Goal: Contribute content: Add original content to the website for others to see

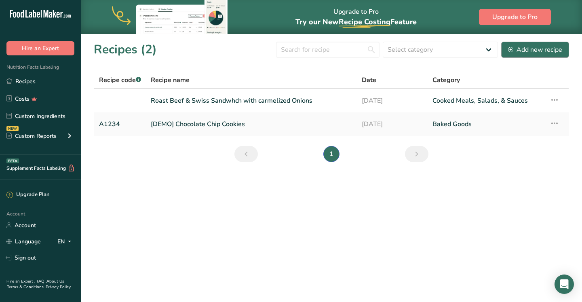
click at [530, 50] on div "Add new recipe" at bounding box center [535, 50] width 54 height 10
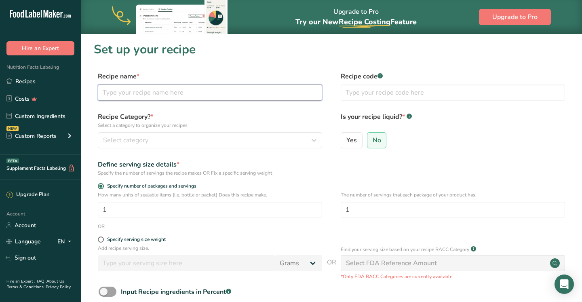
click at [217, 100] on input "text" at bounding box center [210, 92] width 224 height 16
click at [187, 94] on input "text" at bounding box center [210, 92] width 224 height 16
type input "Turkey Brie Sliders with Fig spread"
click at [186, 145] on button "Select category" at bounding box center [210, 140] width 224 height 16
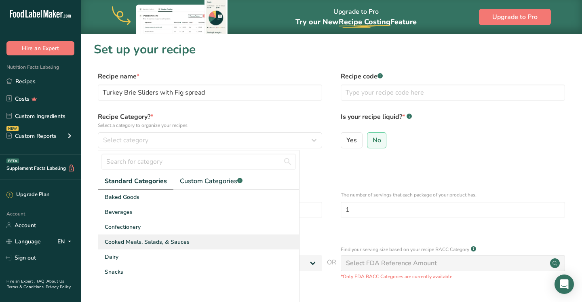
click at [145, 244] on span "Cooked Meals, Salads, & Sauces" at bounding box center [147, 242] width 85 height 8
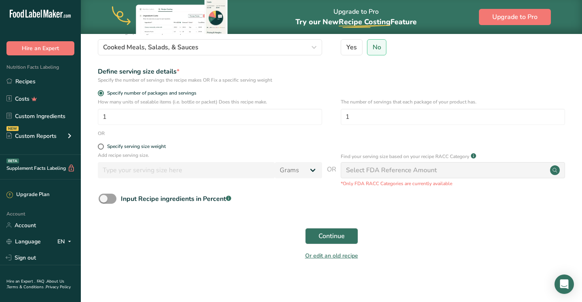
scroll to position [94, 0]
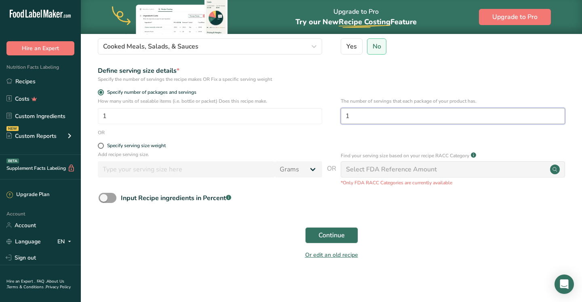
click at [361, 118] on input "1" at bounding box center [453, 116] width 224 height 16
type input "3"
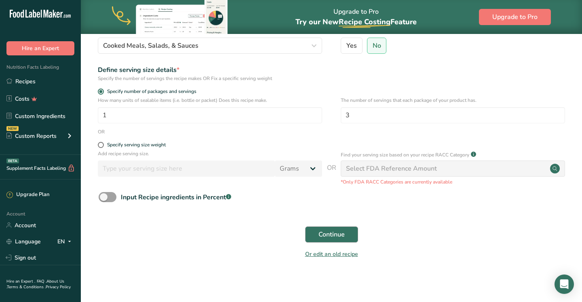
click at [323, 234] on span "Continue" at bounding box center [332, 235] width 26 height 10
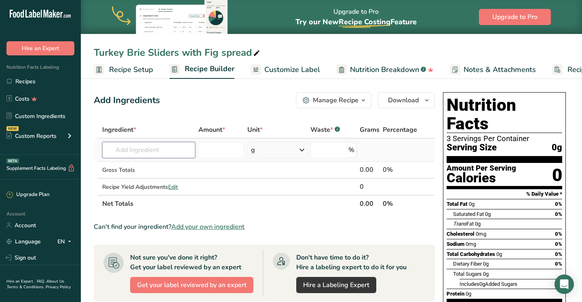
click at [171, 152] on input "text" at bounding box center [148, 150] width 93 height 16
type input "cabal"
drag, startPoint x: 171, startPoint y: 152, endPoint x: 137, endPoint y: 168, distance: 37.4
click at [137, 168] on p "Ciabatta Bread" at bounding box center [132, 166] width 46 height 8
type input "Ciabatta Bread"
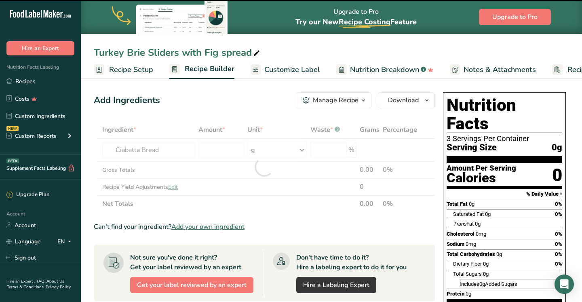
type input "0"
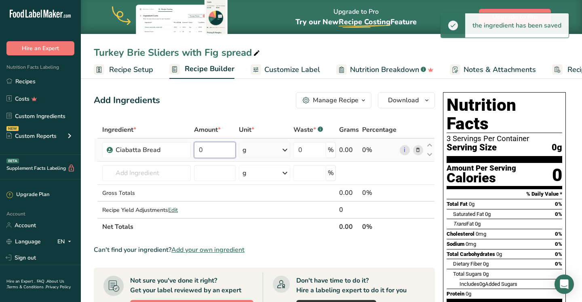
click at [214, 154] on input "0" at bounding box center [215, 150] width 42 height 16
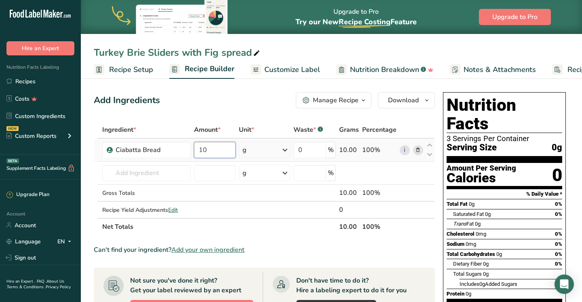
type input "10"
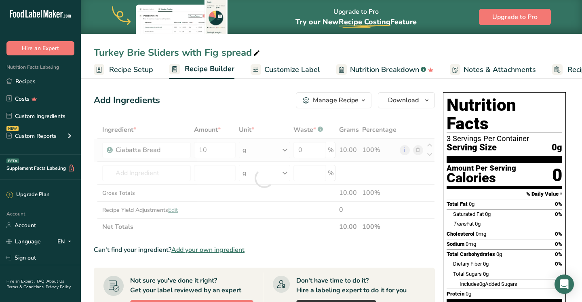
click at [250, 150] on div "Ingredient * Amount * Unit * Waste * .a-a{fill:#347362;}.b-a{fill:#fff;} Grams …" at bounding box center [264, 178] width 341 height 114
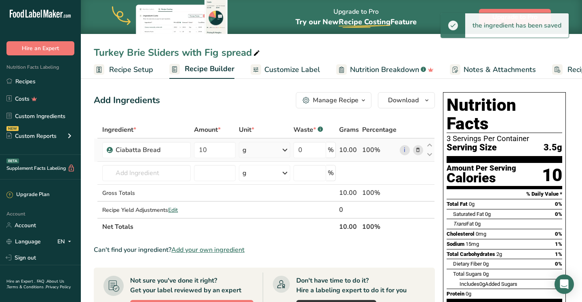
click at [253, 153] on div "g" at bounding box center [264, 150] width 51 height 16
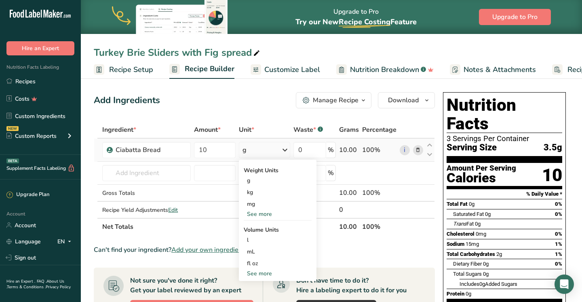
click at [256, 214] on div "See more" at bounding box center [278, 214] width 68 height 8
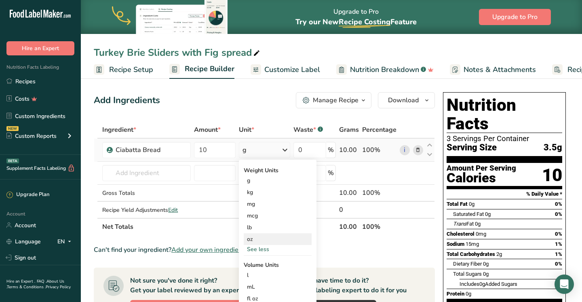
click at [256, 241] on div "oz" at bounding box center [278, 239] width 68 height 12
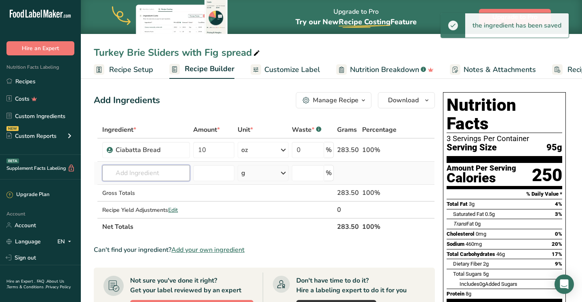
click at [130, 173] on input "text" at bounding box center [146, 173] width 88 height 16
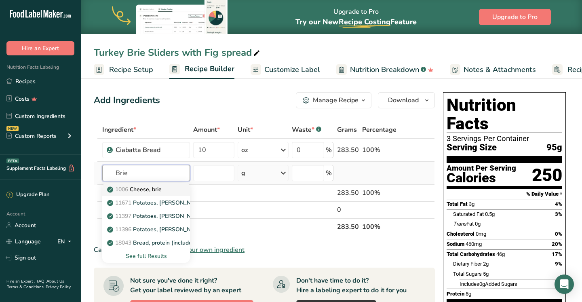
type input "Brie"
click at [139, 190] on p "1006 [GEOGRAPHIC_DATA], [GEOGRAPHIC_DATA]" at bounding box center [135, 189] width 53 height 8
type input "Cheese, brie"
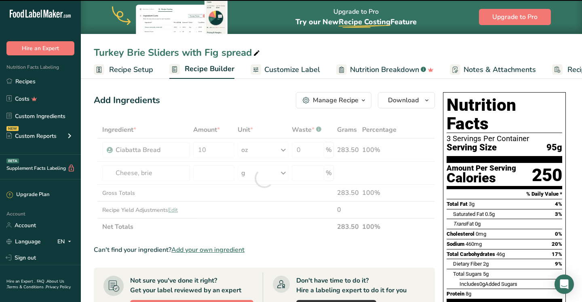
type input "0"
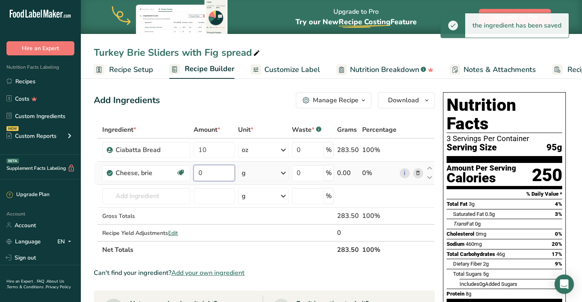
click at [204, 172] on input "0" at bounding box center [214, 173] width 41 height 16
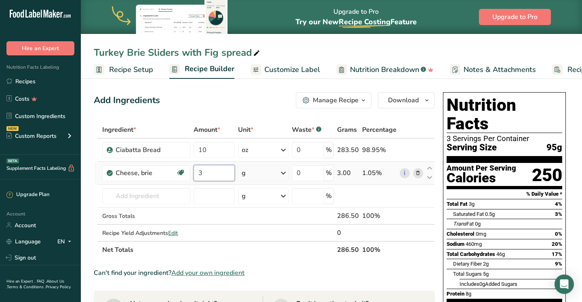
type input "3"
click at [279, 172] on div "Ingredient * Amount * Unit * Waste * .a-a{fill:#347362;}.b-a{fill:#fff;} Grams …" at bounding box center [264, 189] width 341 height 137
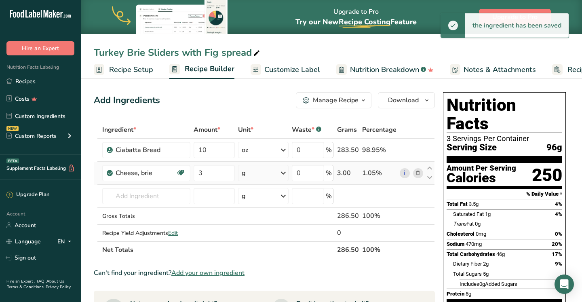
click at [281, 172] on icon at bounding box center [284, 173] width 10 height 15
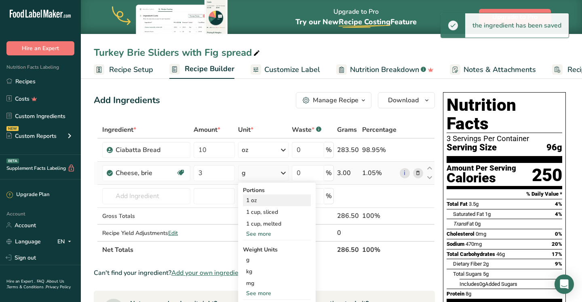
click at [268, 200] on div "1 oz" at bounding box center [277, 200] width 68 height 12
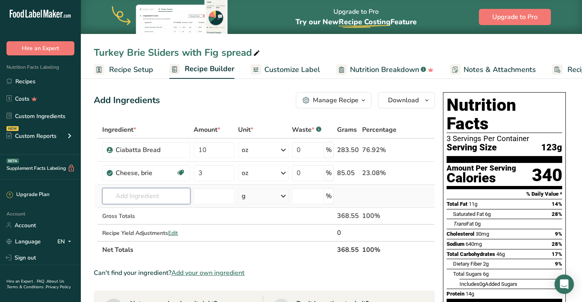
click at [146, 202] on input "text" at bounding box center [146, 196] width 88 height 16
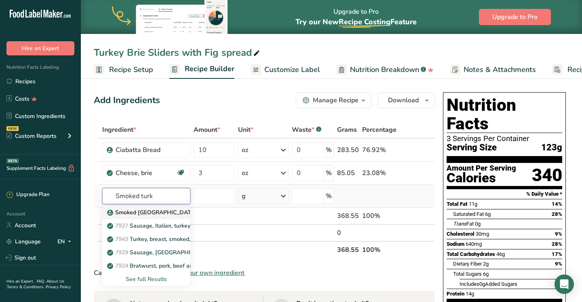
type input "Smoked turk"
click at [125, 213] on p "Smoked [GEOGRAPHIC_DATA]" at bounding box center [153, 212] width 88 height 8
type input "Smoked [GEOGRAPHIC_DATA]"
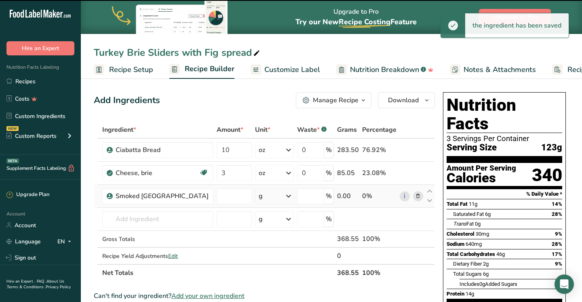
type input "0"
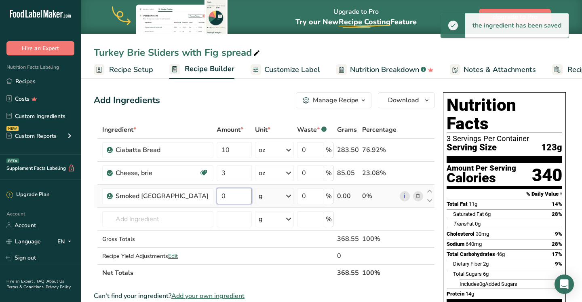
click at [217, 199] on input "0" at bounding box center [234, 196] width 35 height 16
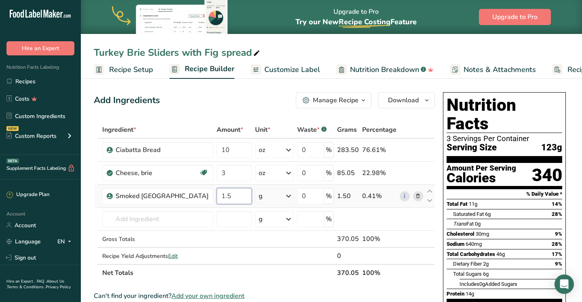
type input "1.5"
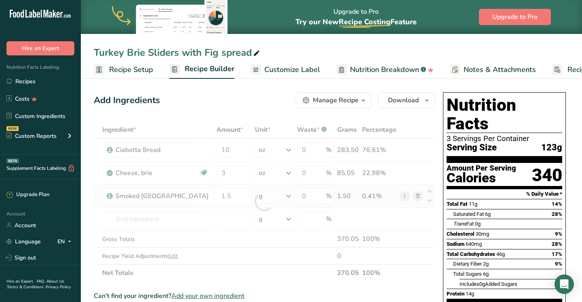
click at [274, 200] on div "Ingredient * Amount * Unit * Waste * .a-a{fill:#347362;}.b-a{fill:#fff;} Grams …" at bounding box center [264, 201] width 341 height 160
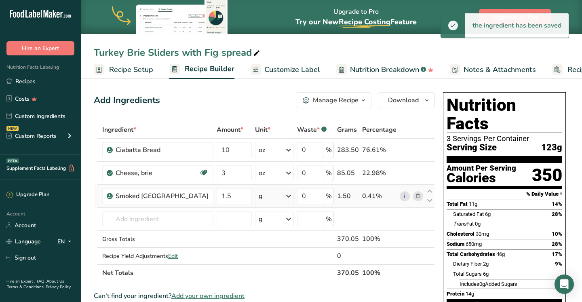
click at [284, 197] on icon at bounding box center [289, 196] width 10 height 15
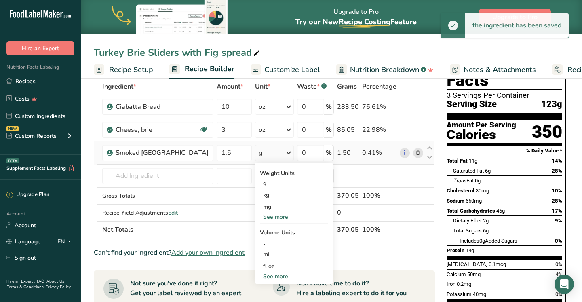
scroll to position [50, 0]
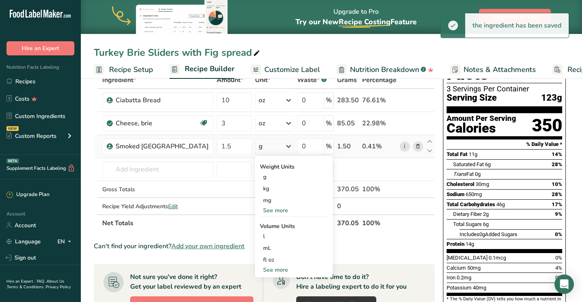
click at [268, 268] on div "See more" at bounding box center [294, 270] width 68 height 8
select select "22"
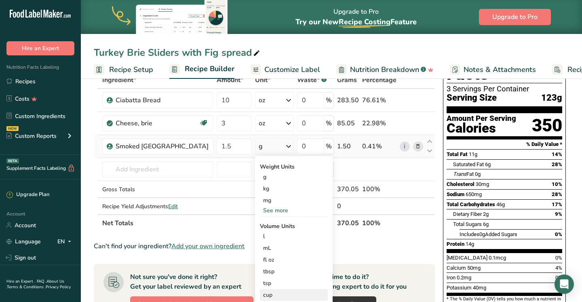
click at [263, 294] on div "cup" at bounding box center [293, 295] width 61 height 8
click at [262, 213] on div "See more" at bounding box center [294, 210] width 68 height 8
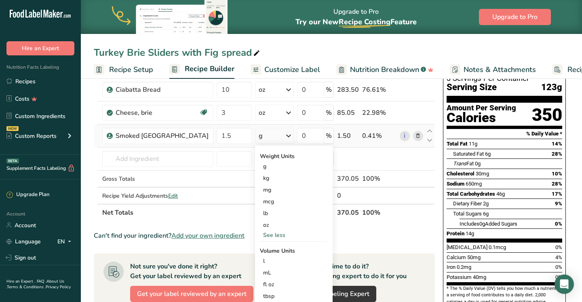
scroll to position [52, 0]
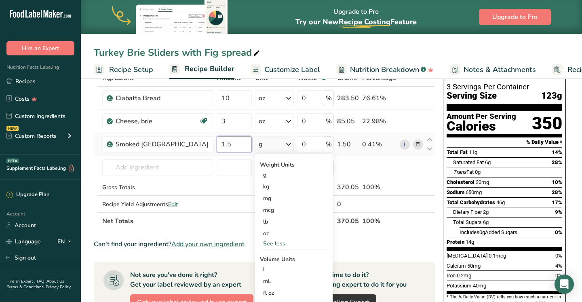
click at [217, 145] on input "1.5" at bounding box center [234, 144] width 35 height 16
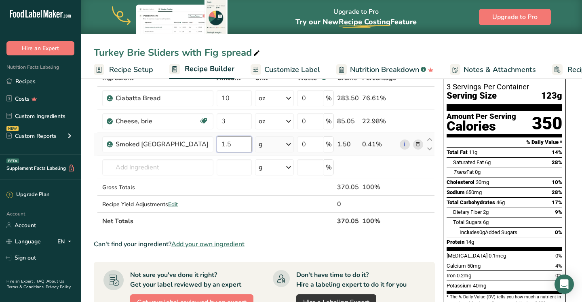
click at [217, 145] on input "1.5" at bounding box center [234, 144] width 35 height 16
click at [270, 146] on div "Ingredient * Amount * Unit * Waste * .a-a{fill:#347362;}.b-a{fill:#fff;} Grams …" at bounding box center [264, 150] width 341 height 160
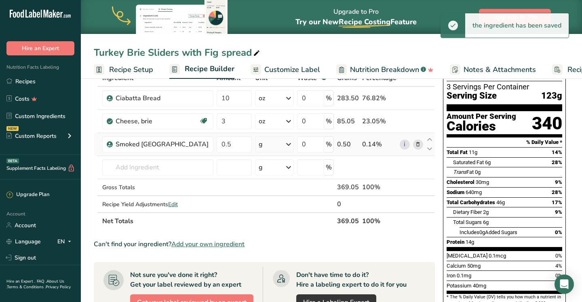
click at [284, 147] on icon at bounding box center [289, 144] width 10 height 15
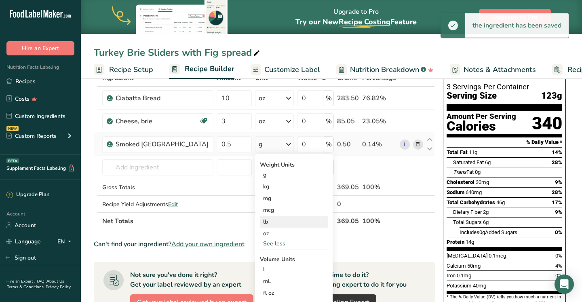
click at [260, 224] on div "lb" at bounding box center [294, 222] width 68 height 12
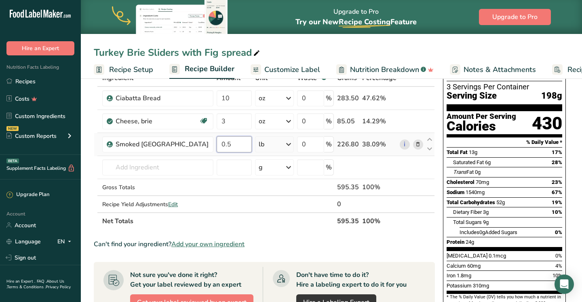
click at [217, 141] on input "0.5" at bounding box center [234, 144] width 35 height 16
type input "4"
click at [279, 144] on div "Ingredient * Amount * Unit * Waste * .a-a{fill:#347362;}.b-a{fill:#fff;} Grams …" at bounding box center [264, 150] width 341 height 160
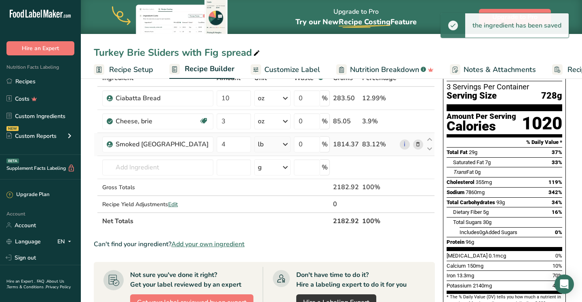
click at [281, 144] on icon at bounding box center [286, 144] width 10 height 15
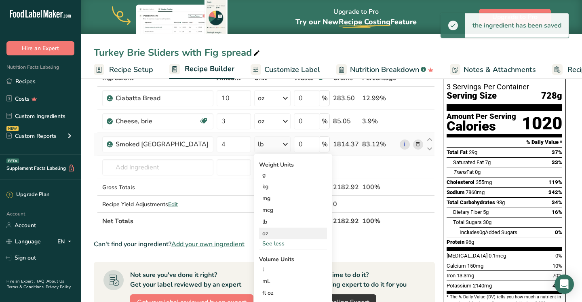
click at [259, 233] on div "oz" at bounding box center [293, 234] width 68 height 12
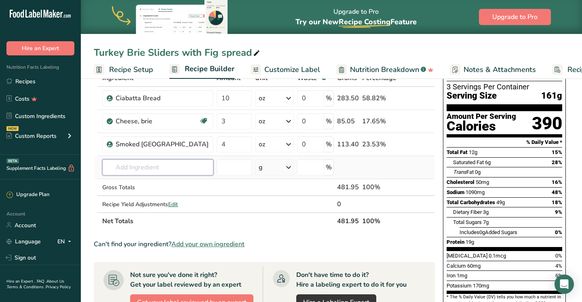
click at [152, 168] on input "text" at bounding box center [157, 167] width 111 height 16
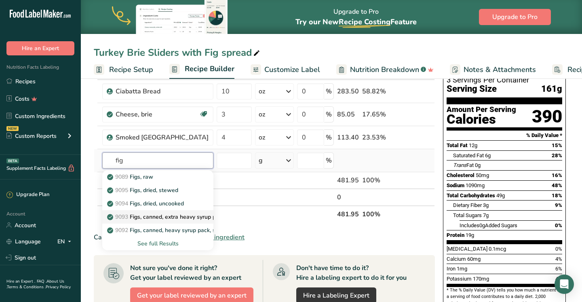
scroll to position [60, 0]
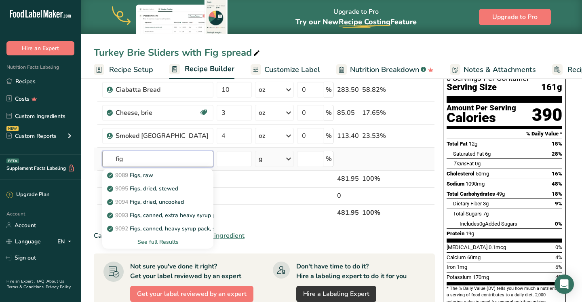
type input "fig"
click at [154, 240] on div "See full Results" at bounding box center [158, 242] width 98 height 8
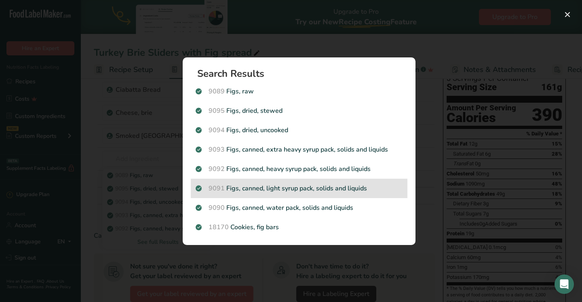
click at [287, 188] on p "9091 Figs, canned, light syrup pack, solids and liquids" at bounding box center [299, 189] width 207 height 10
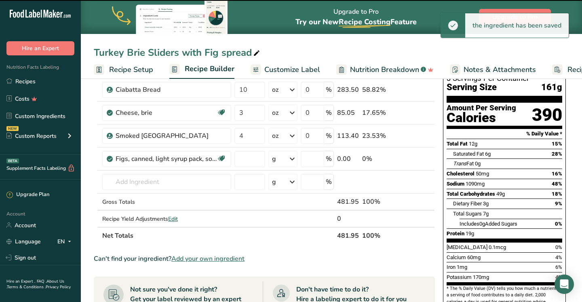
type input "0"
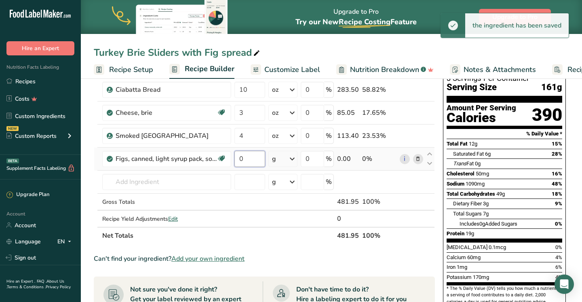
click at [245, 159] on input "0" at bounding box center [249, 159] width 31 height 16
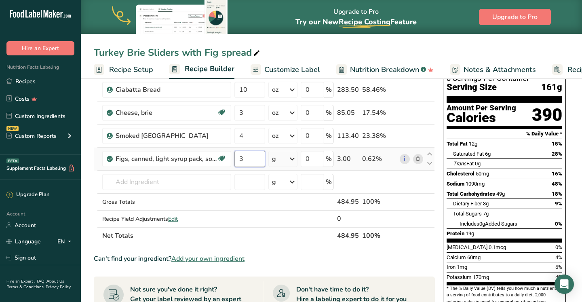
type input "3"
click at [291, 161] on div "Ingredient * Amount * Unit * Waste * .a-a{fill:#347362;}.b-a{fill:#fff;} Grams …" at bounding box center [264, 152] width 341 height 183
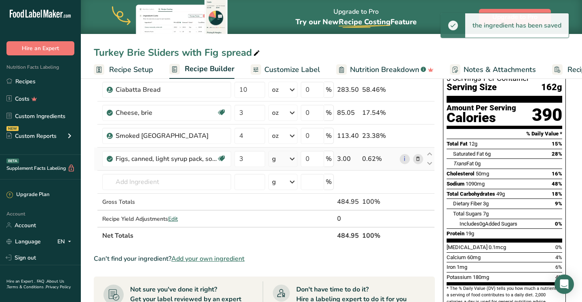
click at [292, 161] on icon at bounding box center [292, 159] width 10 height 15
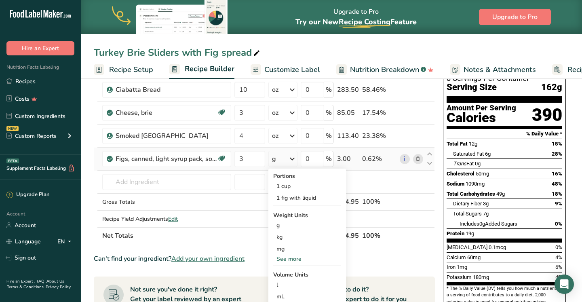
click at [285, 258] on div "See more" at bounding box center [307, 259] width 68 height 8
click at [282, 282] on div "oz" at bounding box center [307, 284] width 68 height 12
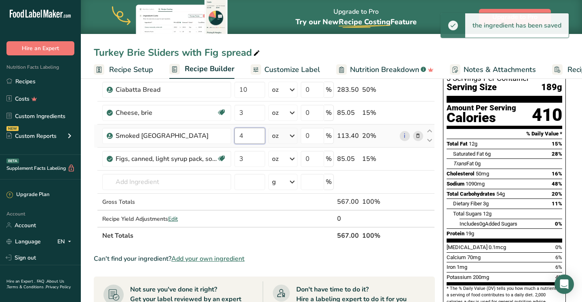
click at [257, 137] on input "4" at bounding box center [249, 136] width 31 height 16
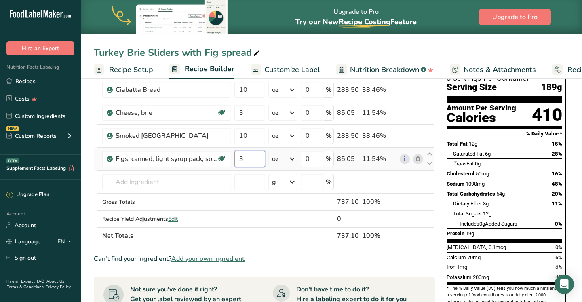
click at [251, 154] on div "Ingredient * Amount * Unit * Waste * .a-a{fill:#347362;}.b-a{fill:#fff;} Grams …" at bounding box center [264, 152] width 341 height 183
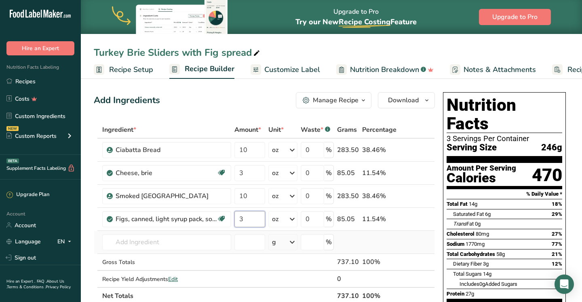
scroll to position [0, 0]
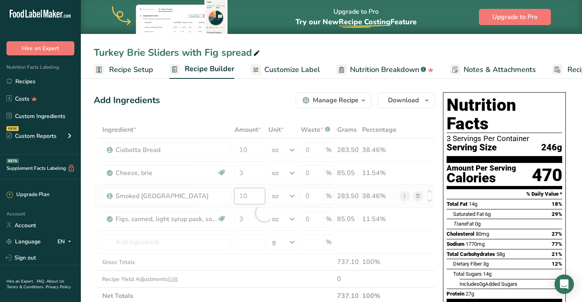
click at [248, 195] on div "Ingredient * Amount * Unit * Waste * .a-a{fill:#347362;}.b-a{fill:#fff;} Grams …" at bounding box center [264, 212] width 341 height 183
click at [248, 195] on div at bounding box center [264, 212] width 341 height 183
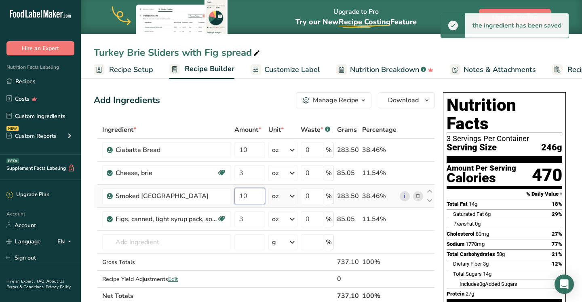
click at [247, 197] on input "10" at bounding box center [249, 196] width 31 height 16
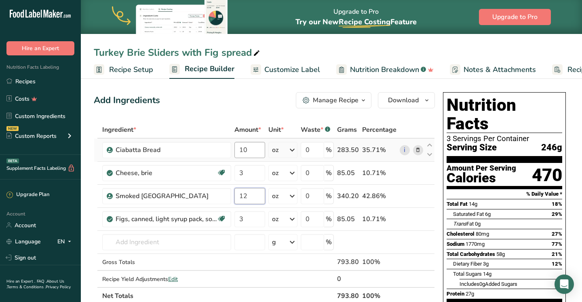
type input "12"
click at [251, 151] on div "Ingredient * Amount * Unit * Waste * .a-a{fill:#347362;}.b-a{fill:#fff;} Grams …" at bounding box center [264, 212] width 341 height 183
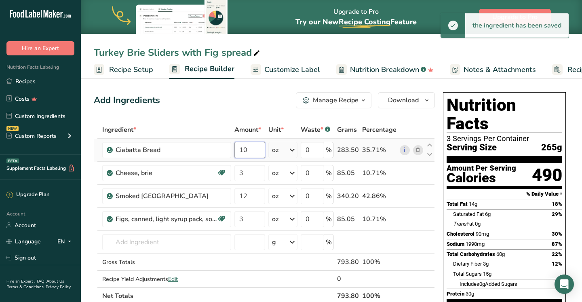
type input "1"
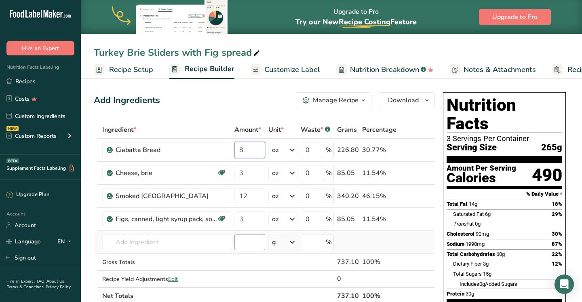
type input "8"
click at [255, 244] on div "Ingredient * Amount * Unit * Waste * .a-a{fill:#347362;}.b-a{fill:#fff;} Grams …" at bounding box center [264, 212] width 341 height 183
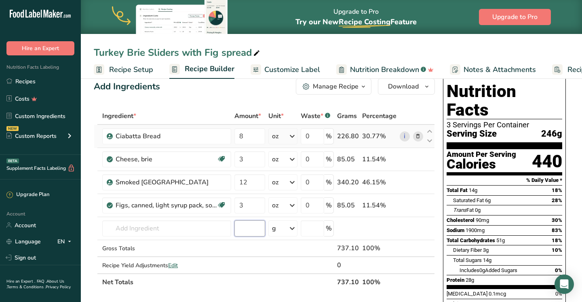
scroll to position [14, 0]
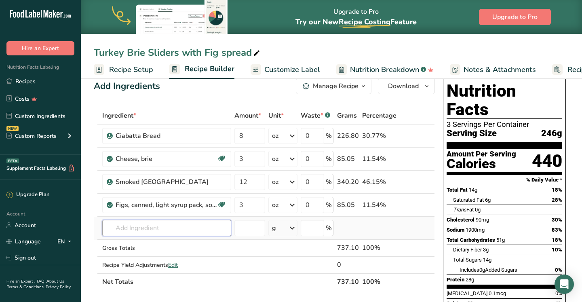
click at [146, 231] on input "text" at bounding box center [166, 228] width 129 height 16
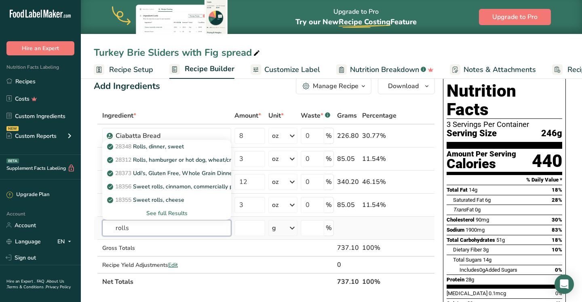
type input "rolls"
click at [165, 213] on div "See full Results" at bounding box center [167, 213] width 116 height 8
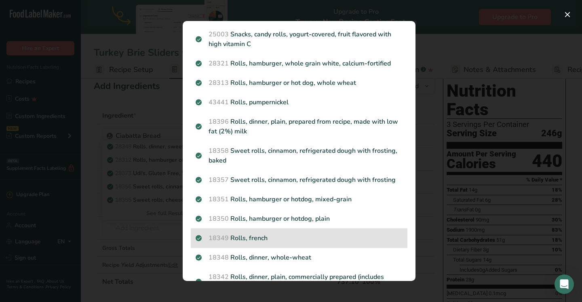
scroll to position [227, 0]
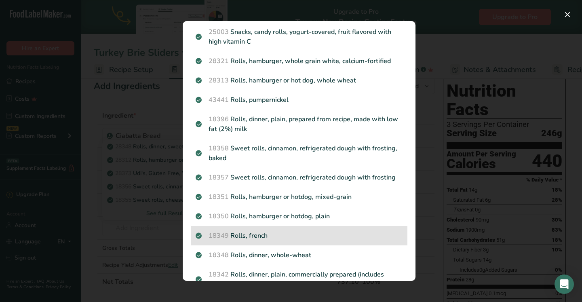
click at [264, 231] on p "18349 Rolls, [DEMOGRAPHIC_DATA]" at bounding box center [299, 236] width 207 height 10
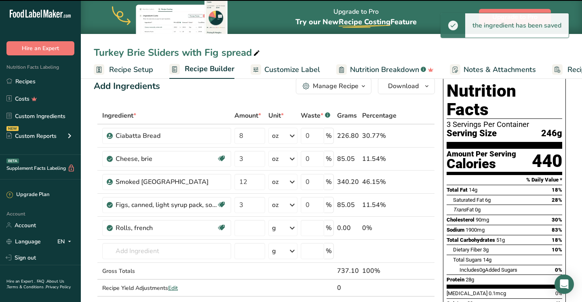
type input "0"
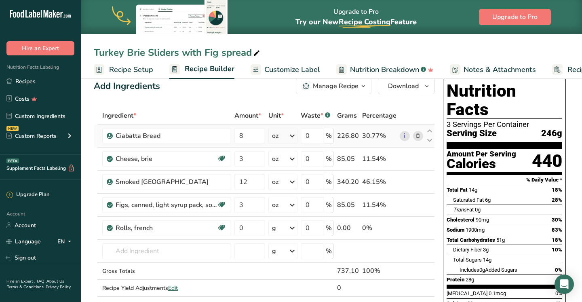
click at [417, 138] on icon at bounding box center [418, 136] width 6 height 8
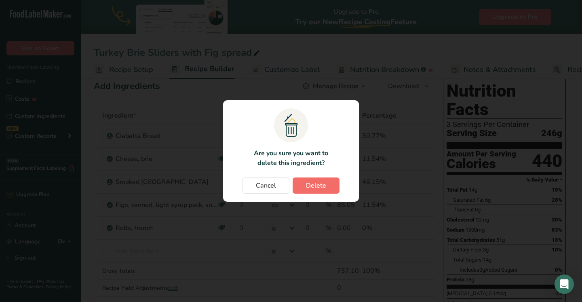
click at [314, 189] on span "Delete" at bounding box center [316, 186] width 20 height 10
type input "3"
type input "12"
type input "3"
type input "0"
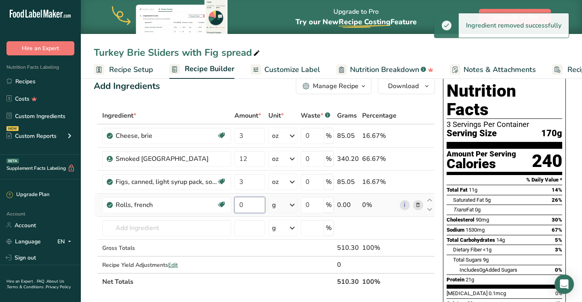
click at [250, 207] on input "0" at bounding box center [249, 205] width 31 height 16
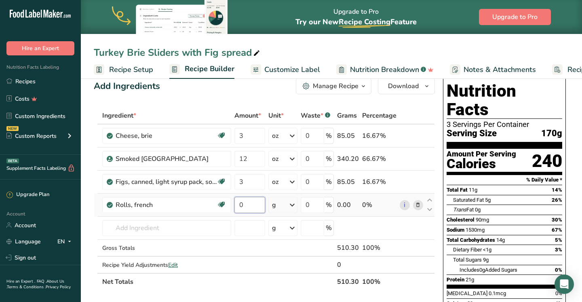
click at [250, 207] on input "0" at bounding box center [249, 205] width 31 height 16
type input "6"
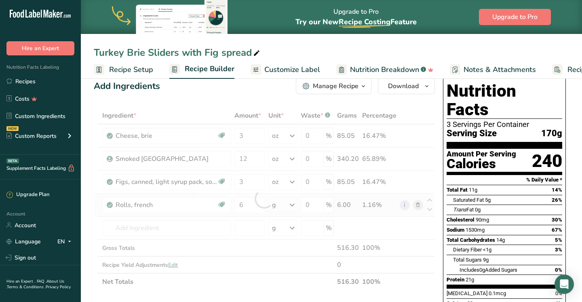
click at [297, 203] on div "Ingredient * Amount * Unit * Waste * .a-a{fill:#347362;}.b-a{fill:#fff;} Grams …" at bounding box center [264, 198] width 341 height 183
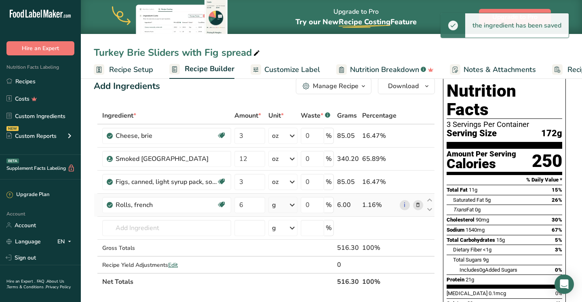
click at [293, 208] on icon at bounding box center [292, 205] width 10 height 15
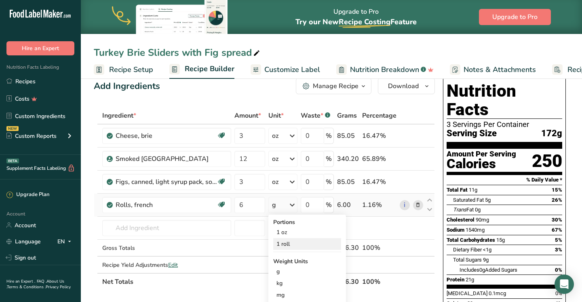
click at [296, 244] on div "1 roll" at bounding box center [307, 244] width 68 height 12
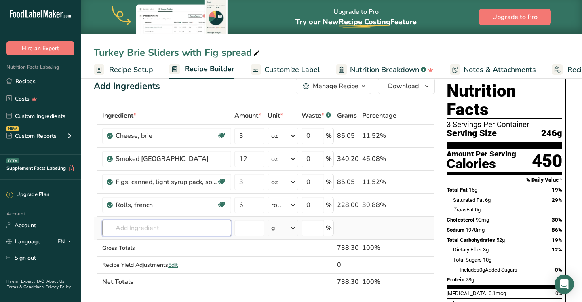
click at [150, 225] on input "text" at bounding box center [166, 228] width 129 height 16
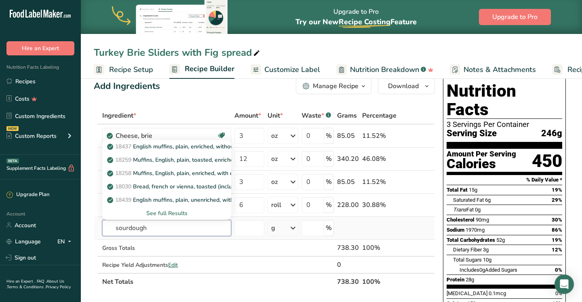
type input "sourdough"
click at [166, 211] on div "See full Results" at bounding box center [167, 213] width 116 height 8
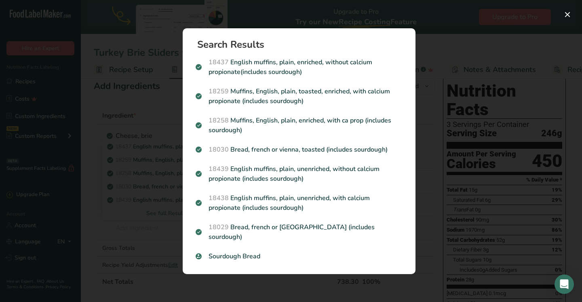
click at [97, 243] on div "Search results modal" at bounding box center [291, 151] width 582 height 302
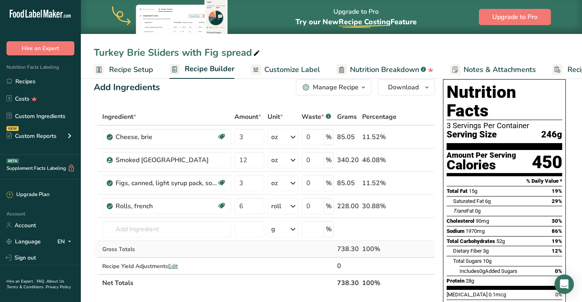
scroll to position [16, 0]
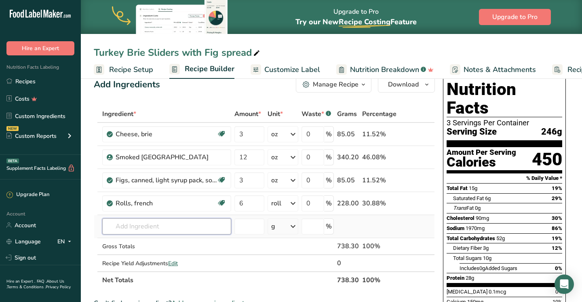
click at [157, 230] on input "text" at bounding box center [166, 226] width 129 height 16
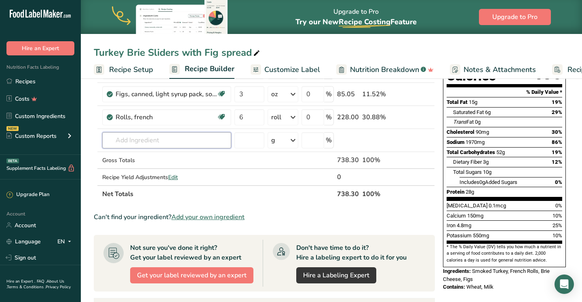
scroll to position [102, 0]
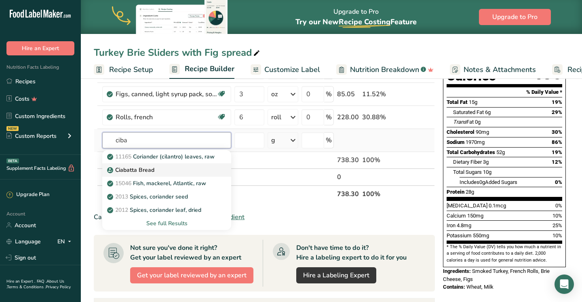
type input "ciba"
click at [137, 169] on p "Ciabatta Bread" at bounding box center [132, 170] width 46 height 8
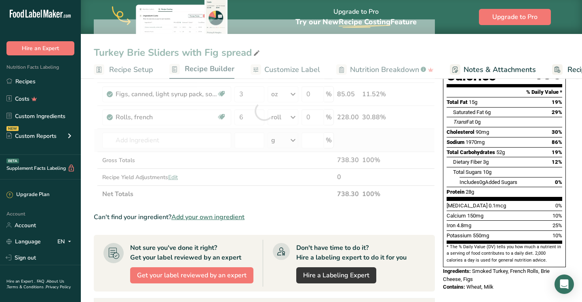
type input "Ciabatta Bread"
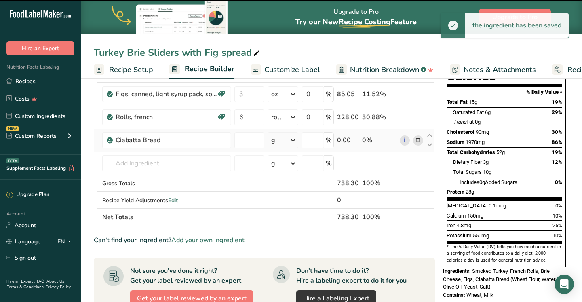
type input "0"
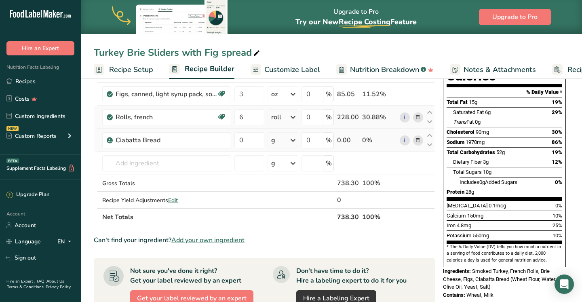
click at [417, 116] on icon at bounding box center [418, 117] width 6 height 8
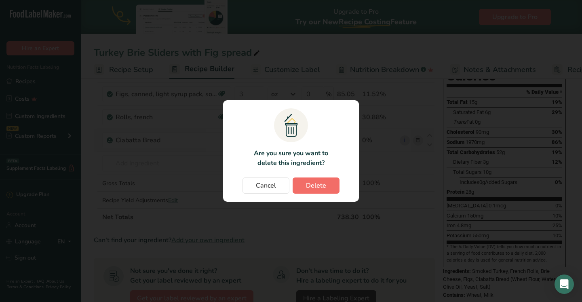
click at [323, 188] on span "Delete" at bounding box center [316, 186] width 20 height 10
type input "0"
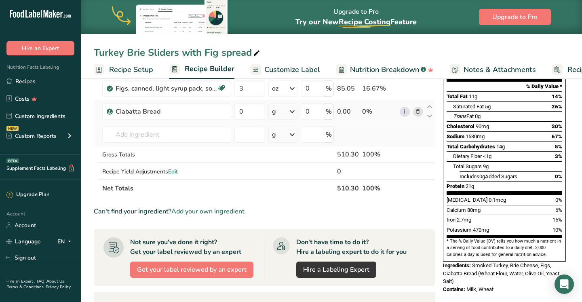
scroll to position [102, 0]
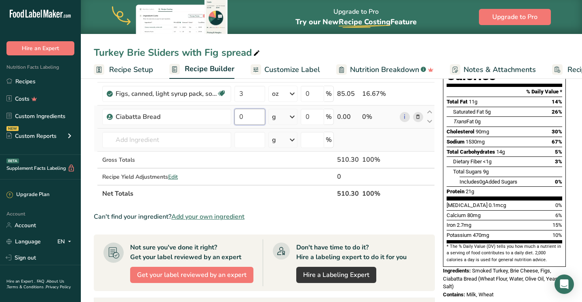
click at [253, 119] on input "0" at bounding box center [249, 117] width 31 height 16
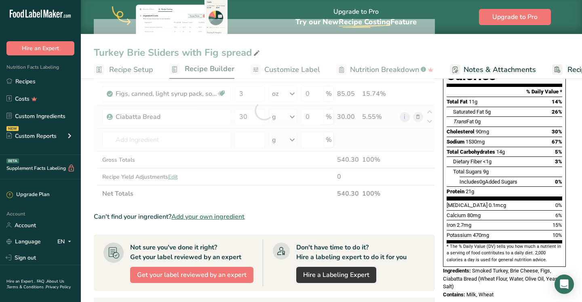
click at [294, 116] on div "Ingredient * Amount * Unit * Waste * .a-a{fill:#347362;}.b-a{fill:#fff;} Grams …" at bounding box center [264, 110] width 341 height 183
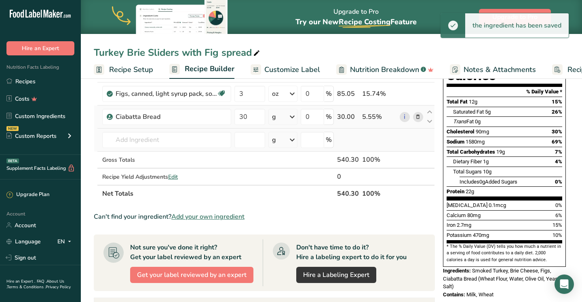
click at [294, 116] on icon at bounding box center [292, 117] width 10 height 15
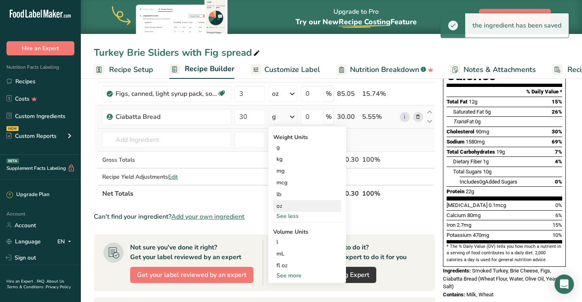
click at [284, 207] on div "oz" at bounding box center [307, 206] width 68 height 12
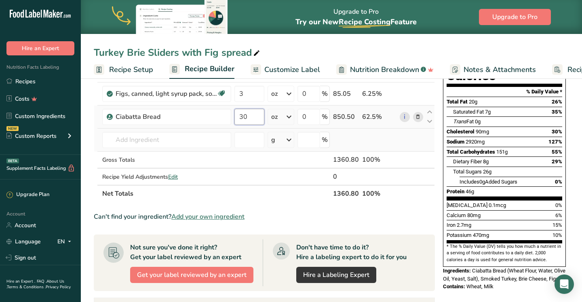
click at [250, 114] on input "30" at bounding box center [249, 117] width 30 height 16
type input "6"
click at [386, 139] on div "Ingredient * Amount * Unit * Waste * .a-a{fill:#347362;}.b-a{fill:#fff;} Grams …" at bounding box center [264, 110] width 341 height 183
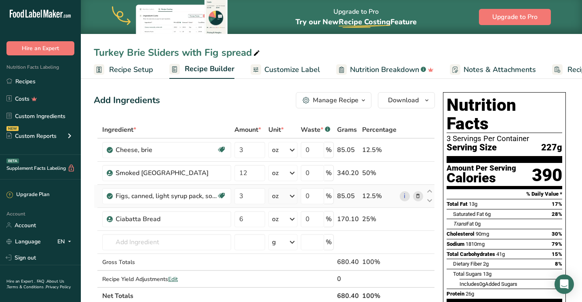
scroll to position [0, 0]
click at [284, 68] on span "Customize Label" at bounding box center [292, 69] width 56 height 11
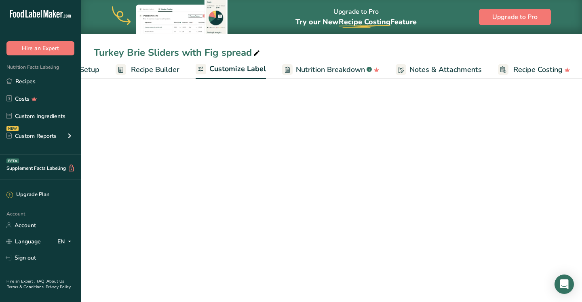
scroll to position [0, 55]
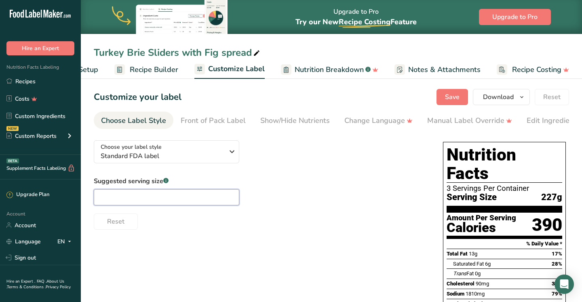
click at [170, 194] on input "text" at bounding box center [167, 197] width 146 height 16
type input "2 sliders"
click at [493, 98] on span "Download" at bounding box center [498, 97] width 31 height 10
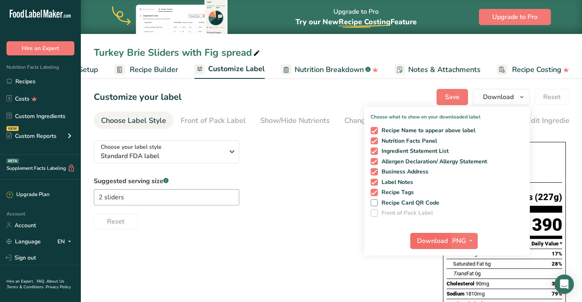
click at [450, 240] on button "Download" at bounding box center [430, 241] width 40 height 16
click at [26, 82] on link "Recipes" at bounding box center [40, 81] width 81 height 15
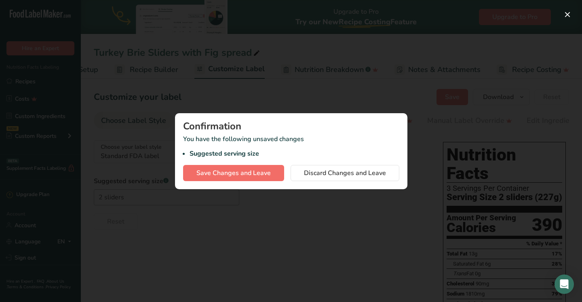
click at [237, 175] on span "Save Changes and Leave" at bounding box center [233, 173] width 74 height 10
